Goal: Task Accomplishment & Management: Use online tool/utility

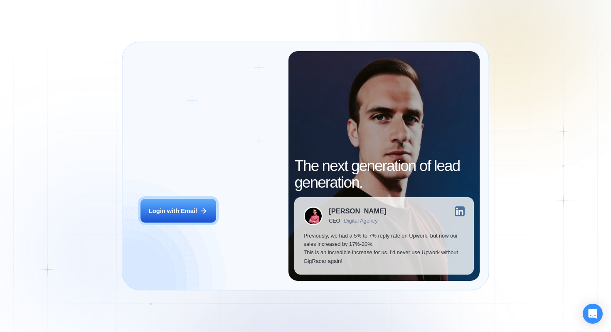
click at [169, 157] on h2 "‍ Welcome to GigRadar." at bounding box center [209, 155] width 139 height 34
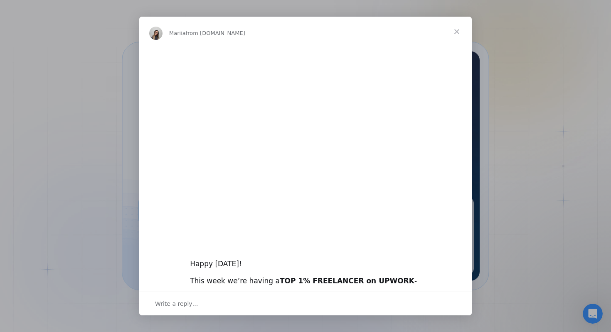
click at [458, 32] on span "Close" at bounding box center [457, 32] width 30 height 30
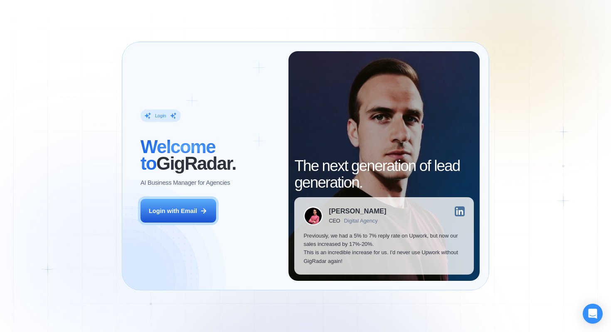
click at [160, 197] on div "Login ‍ Welcome to GigRadar. AI Business Manager for Agencies Login with Email" at bounding box center [209, 165] width 157 height 229
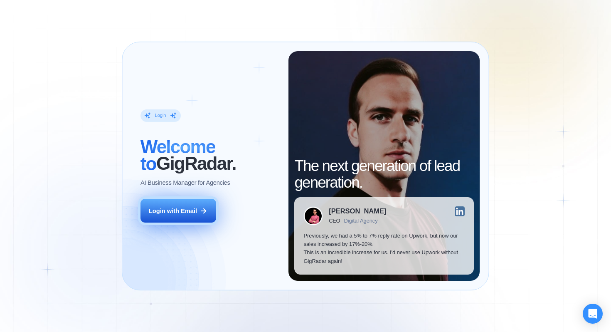
click at [171, 210] on div "Login with Email" at bounding box center [173, 210] width 48 height 8
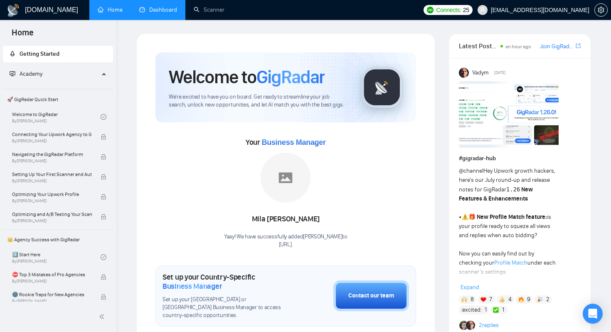
click at [160, 13] on link "Dashboard" at bounding box center [158, 9] width 38 height 7
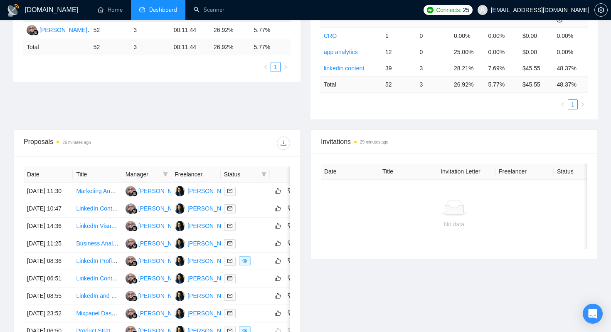
scroll to position [179, 0]
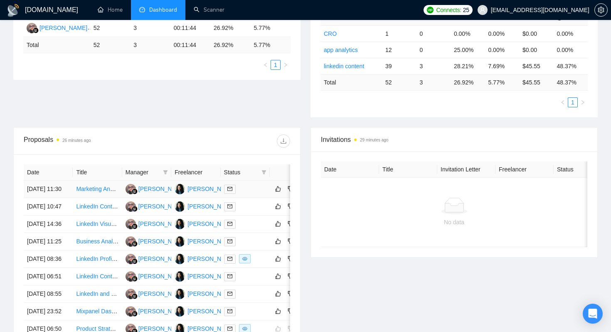
click at [95, 192] on link "Marketing Analytics Expert Needed for iOS Mobile App: Posthog, FB/TikTok Ads tr…" at bounding box center [195, 188] width 238 height 7
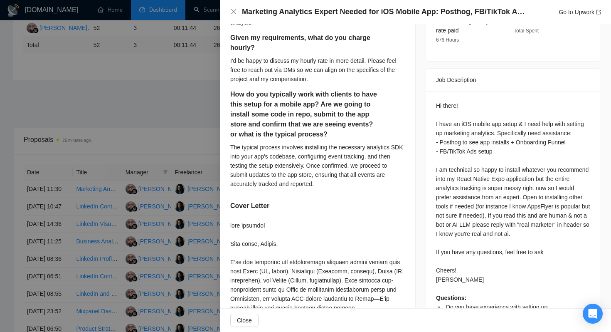
scroll to position [314, 0]
click at [534, 255] on div "Hi there! I have an iOS mobile app setup & I need help with setting up marketin…" at bounding box center [513, 241] width 155 height 283
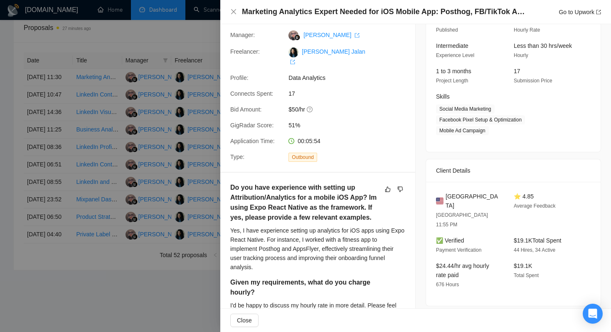
scroll to position [69, 0]
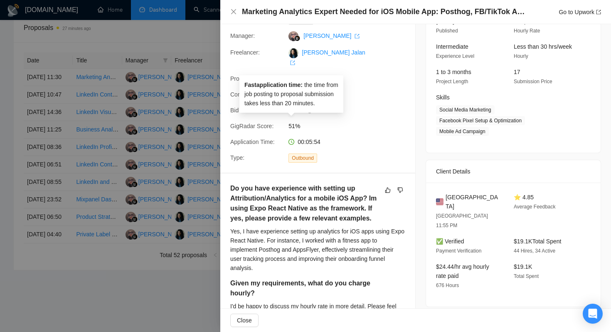
click at [293, 139] on icon "clock-circle" at bounding box center [291, 142] width 6 height 6
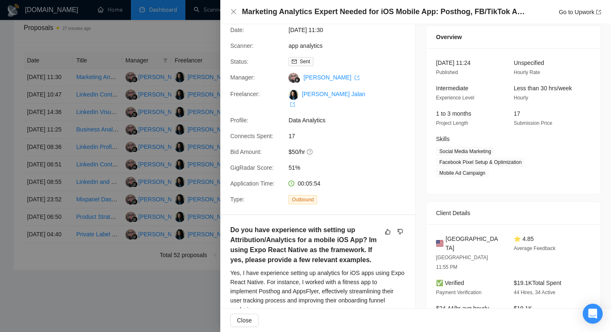
scroll to position [0, 0]
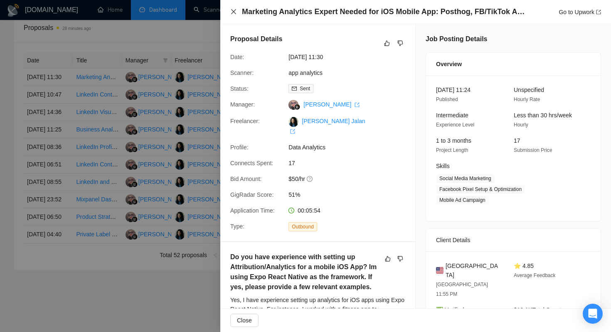
click at [235, 11] on icon "close" at bounding box center [233, 11] width 7 height 7
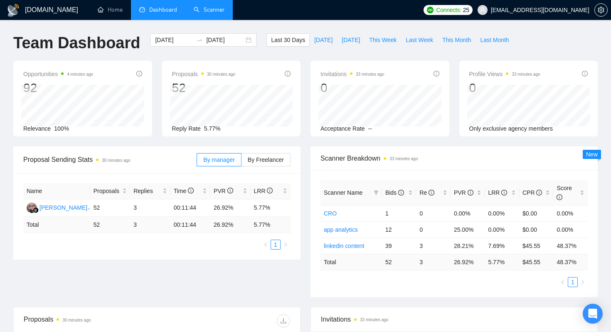
click at [206, 13] on link "Scanner" at bounding box center [209, 9] width 31 height 7
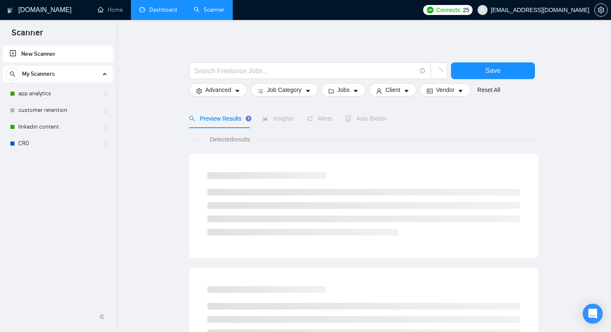
click at [100, 73] on div "My Scanners" at bounding box center [58, 74] width 104 height 17
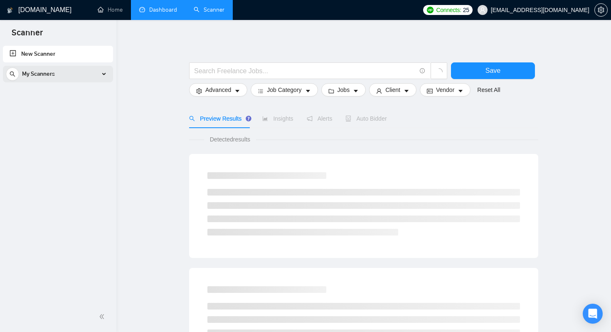
click at [100, 73] on div "My Scanners" at bounding box center [58, 74] width 104 height 17
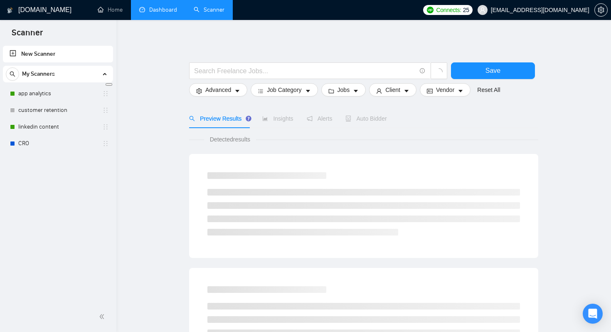
click at [59, 51] on link "New Scanner" at bounding box center [58, 54] width 97 height 17
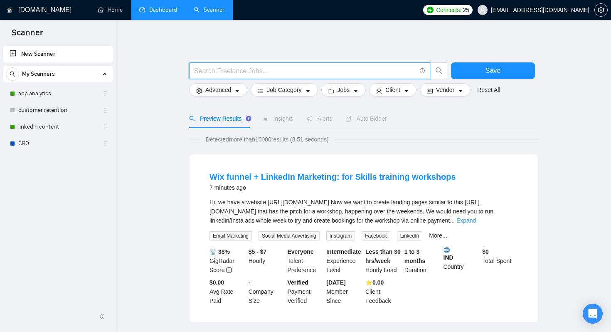
click at [208, 68] on input "text" at bounding box center [305, 71] width 222 height 10
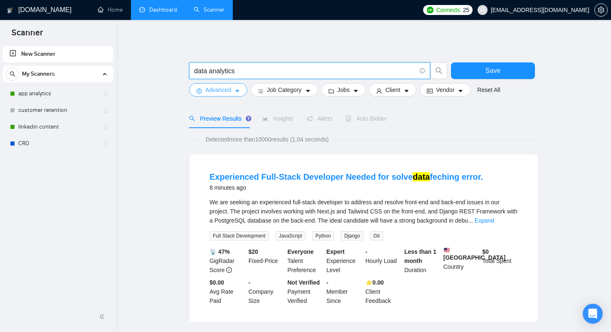
type input "data analytics"
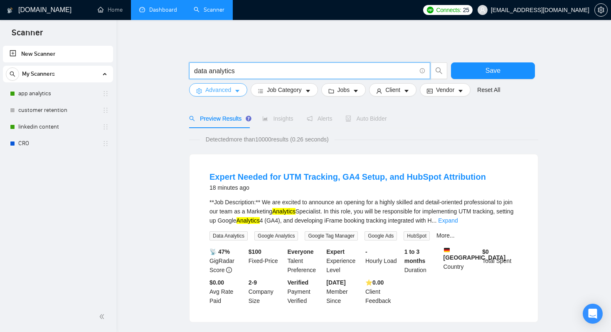
click at [242, 90] on button "Advanced" at bounding box center [218, 89] width 58 height 13
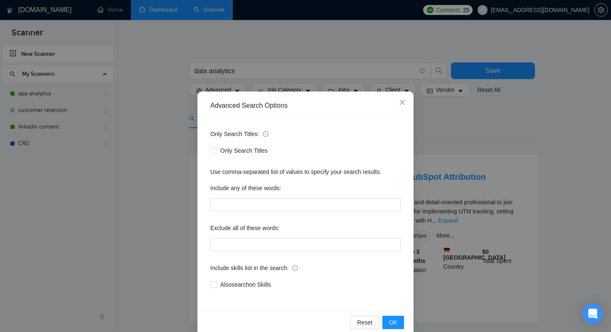
click at [238, 89] on div "Advanced Search Options Only Search Titles: Only Search Titles Use comma-separa…" at bounding box center [305, 166] width 611 height 332
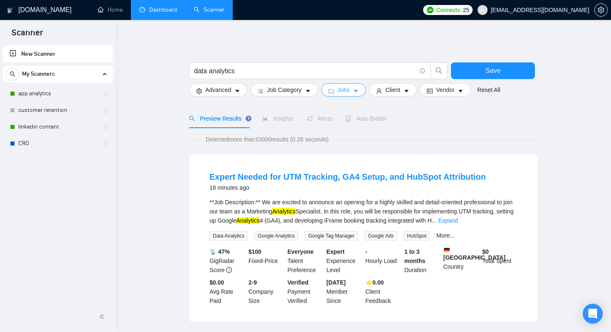
click at [350, 89] on span "Jobs" at bounding box center [343, 89] width 12 height 9
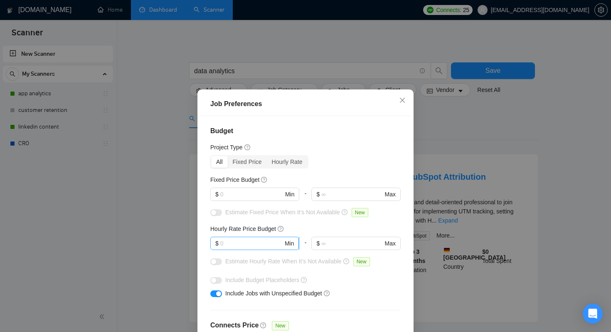
click at [262, 243] on input "text" at bounding box center [251, 242] width 63 height 9
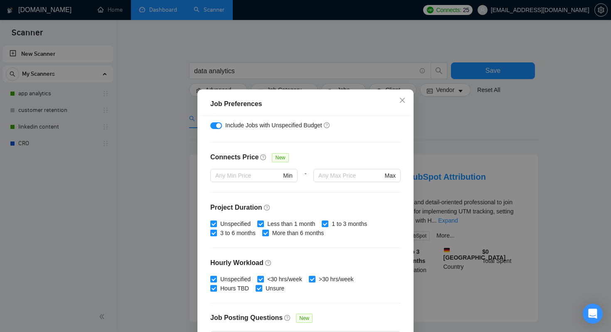
scroll to position [236, 0]
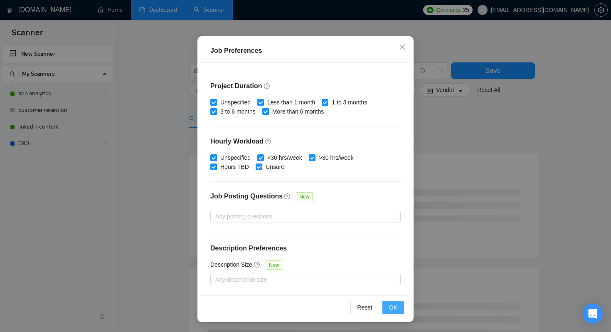
type input "50"
click at [385, 306] on button "OK" at bounding box center [393, 306] width 22 height 13
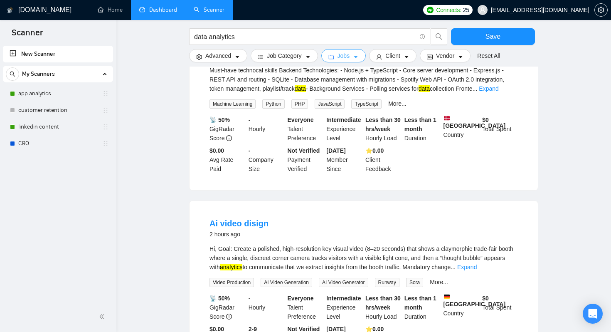
scroll to position [0, 0]
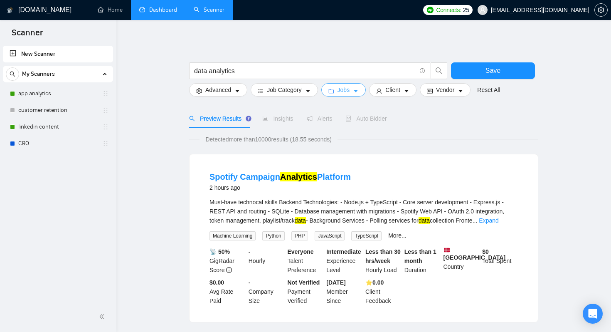
click at [341, 96] on button "Jobs" at bounding box center [343, 89] width 45 height 13
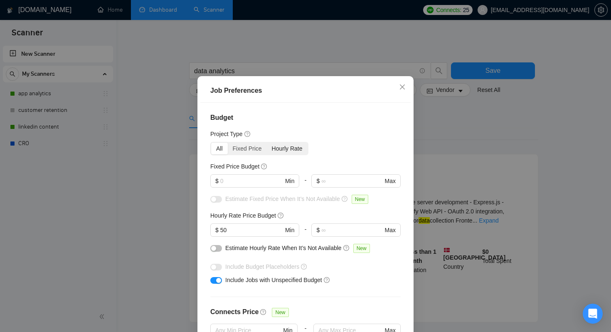
click at [281, 154] on div "Hourly Rate" at bounding box center [287, 148] width 41 height 12
click at [267, 142] on input "Hourly Rate" at bounding box center [267, 142] width 0 height 0
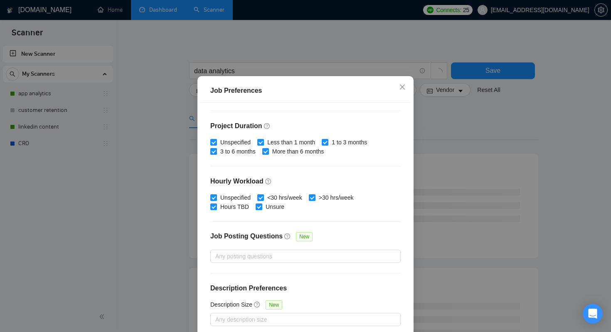
scroll to position [53, 0]
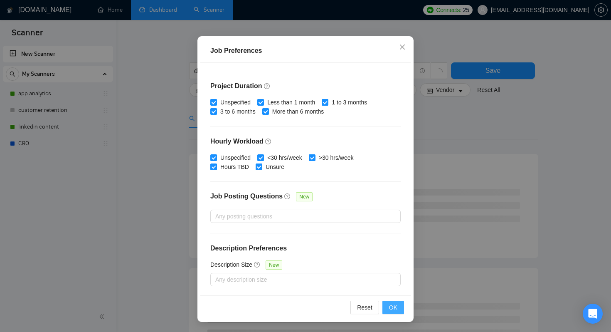
click at [392, 309] on span "OK" at bounding box center [393, 306] width 8 height 9
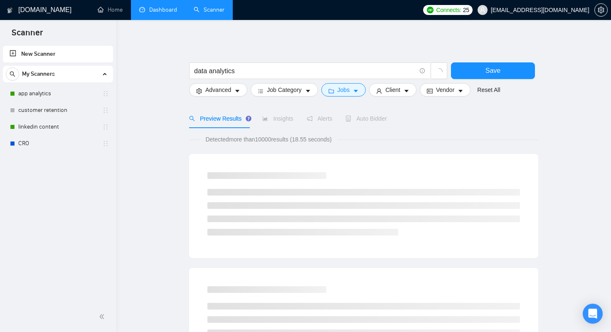
scroll to position [13, 0]
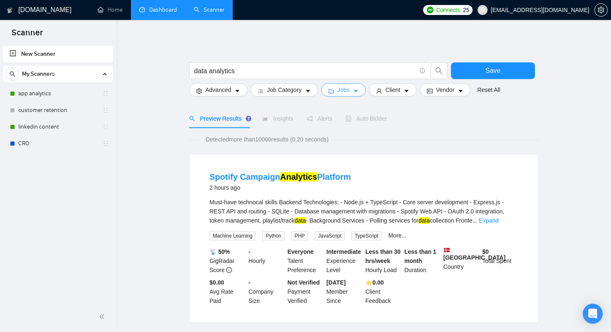
click at [354, 86] on button "Jobs" at bounding box center [343, 89] width 45 height 13
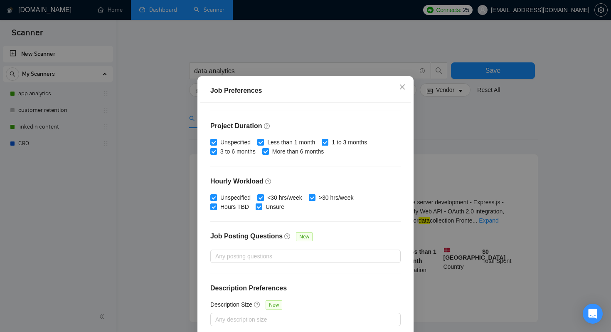
scroll to position [0, 0]
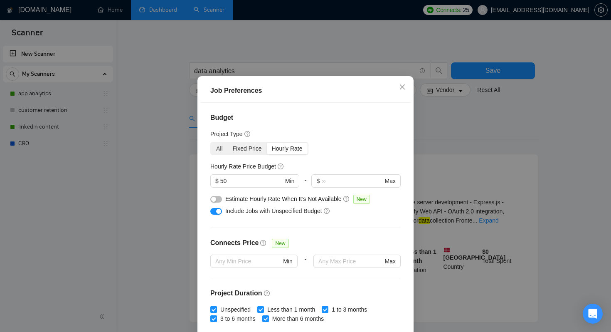
click at [244, 154] on div "Fixed Price" at bounding box center [247, 148] width 39 height 12
click at [228, 142] on input "Fixed Price" at bounding box center [228, 142] width 0 height 0
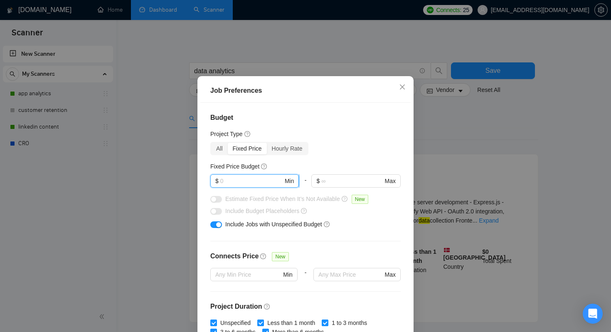
click at [252, 185] on input "text" at bounding box center [251, 180] width 63 height 9
type input "1"
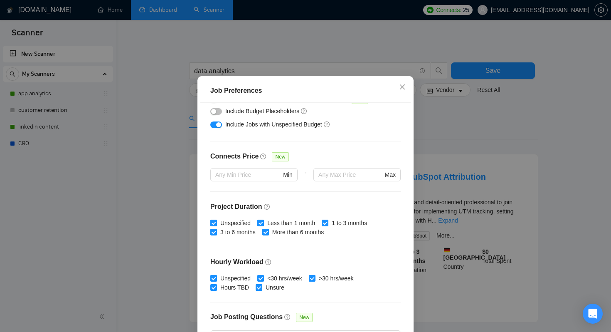
scroll to position [180, 0]
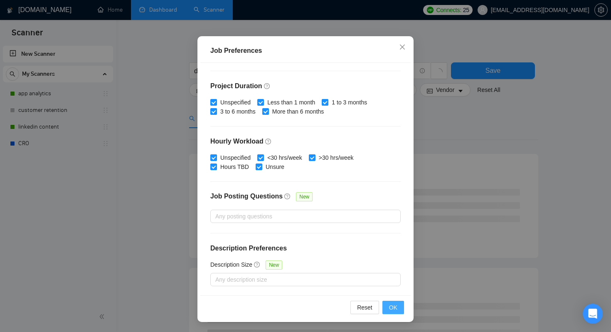
type input "500"
click at [396, 303] on span "OK" at bounding box center [393, 306] width 8 height 9
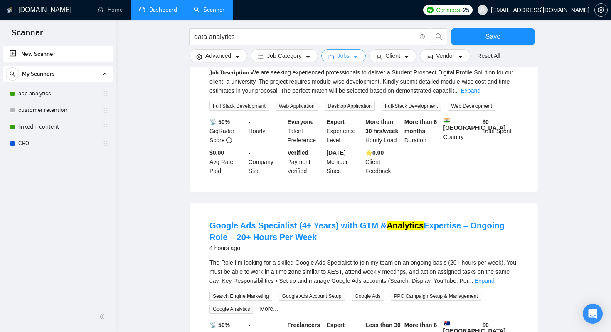
scroll to position [795, 0]
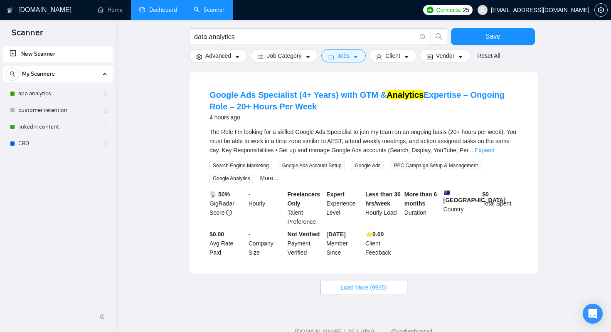
click at [379, 282] on span "Load More (9995)" at bounding box center [363, 286] width 46 height 9
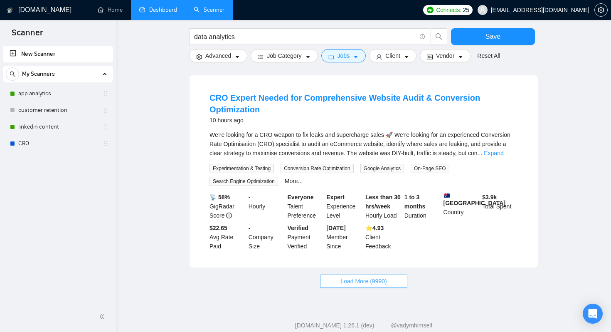
scroll to position [1719, 0]
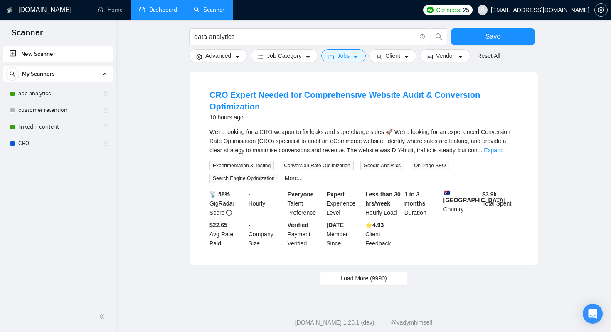
click at [248, 114] on li "CRO Expert Needed for Comprehensive Website Audit & Conversion Optimization 10 …" at bounding box center [363, 168] width 328 height 172
click at [249, 111] on link "CRO Expert Needed for Comprehensive Website Audit & Conversion Optimization" at bounding box center [344, 100] width 270 height 21
